Goal: Navigation & Orientation: Find specific page/section

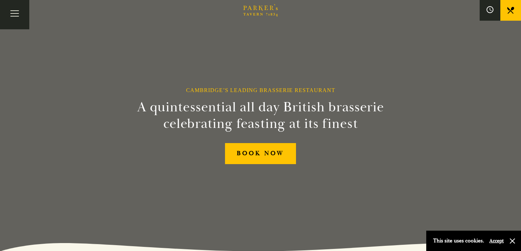
click at [494, 242] on button "Accept" at bounding box center [496, 240] width 14 height 7
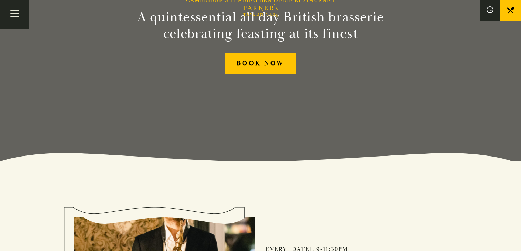
scroll to position [79, 0]
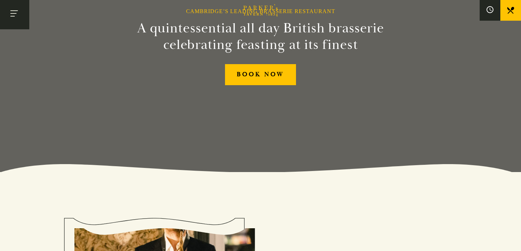
click at [14, 12] on button "Toggle navigation" at bounding box center [14, 14] width 29 height 29
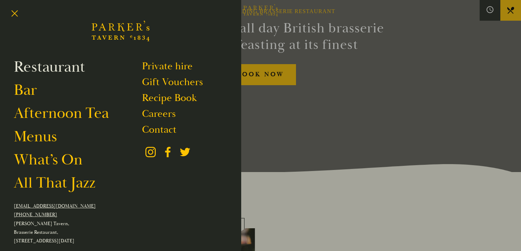
click at [65, 71] on link "Restaurant" at bounding box center [49, 66] width 71 height 19
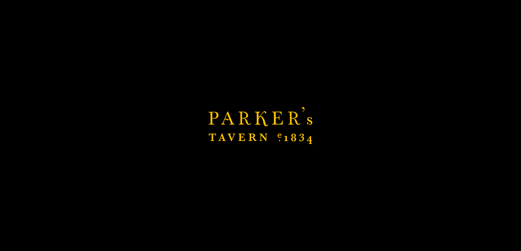
scroll to position [96, 0]
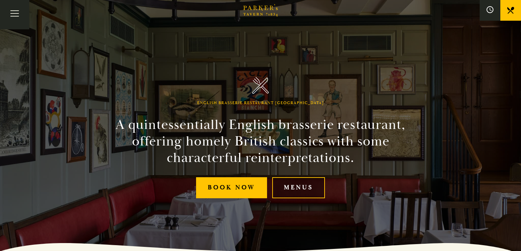
click at [306, 187] on link "Menus" at bounding box center [298, 187] width 53 height 21
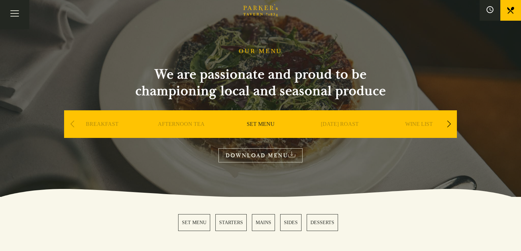
scroll to position [18, 0]
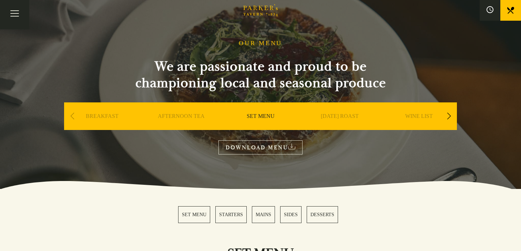
click at [452, 119] on div "Next slide" at bounding box center [448, 116] width 9 height 15
click at [332, 118] on link "A LA CARTE" at bounding box center [340, 127] width 32 height 28
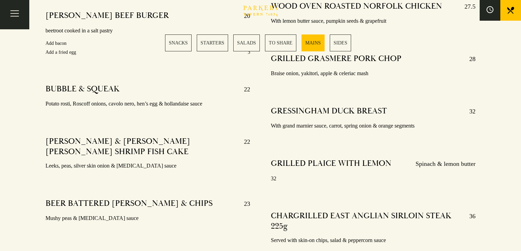
scroll to position [1317, 0]
